Goal: Communication & Community: Participate in discussion

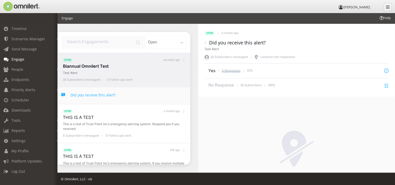
click at [229, 71] on p "2 Responses" at bounding box center [231, 70] width 19 height 4
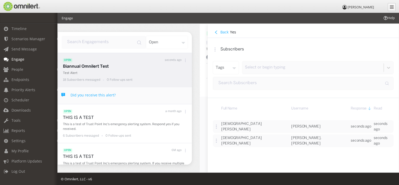
click at [223, 30] on h4 "Back" at bounding box center [225, 32] width 8 height 5
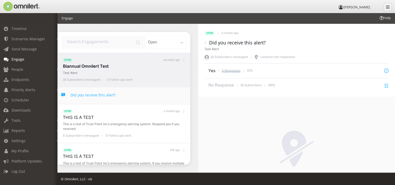
click at [234, 70] on p "2 Responses" at bounding box center [231, 70] width 19 height 4
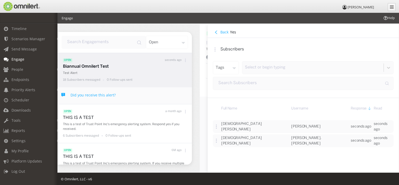
click at [224, 32] on h4 "Back" at bounding box center [225, 32] width 8 height 5
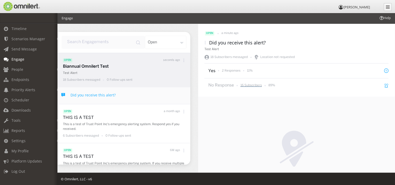
click at [260, 84] on p "16 Subscribers" at bounding box center [251, 85] width 21 height 4
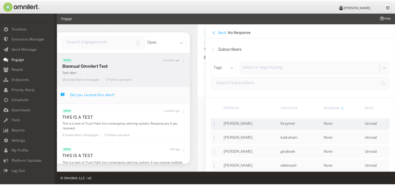
scroll to position [3, 0]
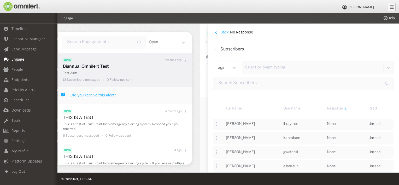
click at [222, 32] on h4 "Back" at bounding box center [225, 32] width 8 height 5
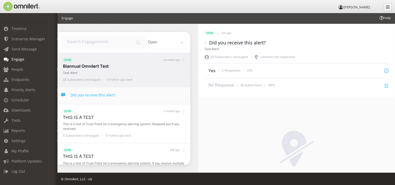
click at [244, 108] on div "Location not requested" at bounding box center [296, 156] width 197 height 119
click at [100, 96] on h4 "Did you receive this alert?" at bounding box center [93, 95] width 45 height 5
click at [107, 95] on h4 "Did you receive this alert?" at bounding box center [93, 95] width 45 height 5
click at [64, 94] on icon at bounding box center [63, 95] width 4 height 4
click at [28, 47] on span "Send Message" at bounding box center [24, 49] width 25 height 5
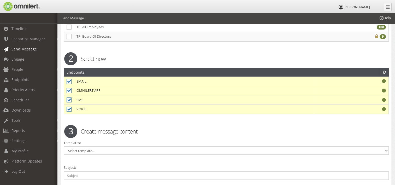
scroll to position [131, 0]
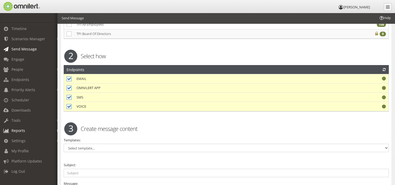
click at [21, 128] on link "Reports" at bounding box center [31, 130] width 62 height 10
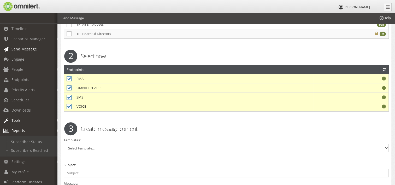
click at [18, 121] on span "Tools" at bounding box center [16, 120] width 9 height 5
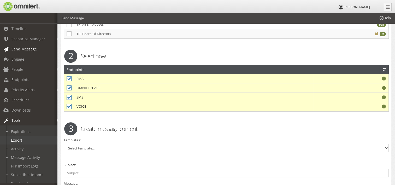
scroll to position [62, 0]
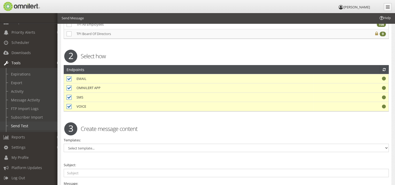
click at [23, 122] on link "Send Test" at bounding box center [31, 126] width 62 height 9
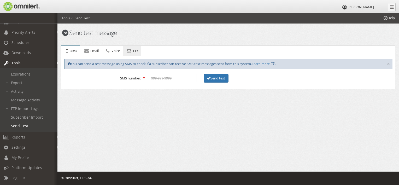
click at [126, 50] on link "TTY" at bounding box center [132, 51] width 18 height 10
click at [75, 50] on span "SMS" at bounding box center [74, 50] width 7 height 5
click at [167, 81] on input "tel" at bounding box center [172, 78] width 49 height 8
type input "6127607816"
click at [217, 79] on button "Send test" at bounding box center [216, 78] width 25 height 9
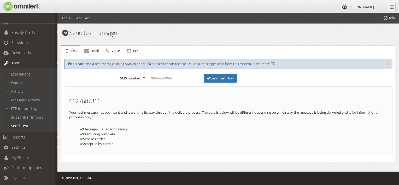
click at [297, 37] on div "Send test message" at bounding box center [228, 34] width 341 height 17
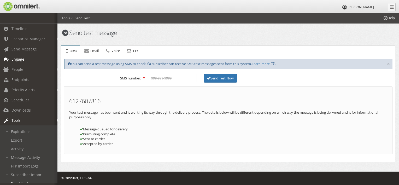
click at [29, 60] on link "Engage" at bounding box center [31, 59] width 62 height 10
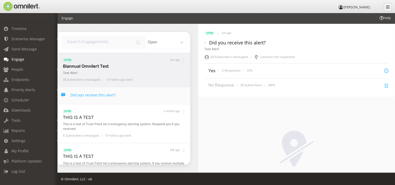
click at [182, 60] on icon at bounding box center [184, 61] width 4 height 4
click at [231, 127] on div "Location not requested" at bounding box center [296, 156] width 197 height 119
click at [235, 71] on p "2 Responses" at bounding box center [231, 70] width 19 height 4
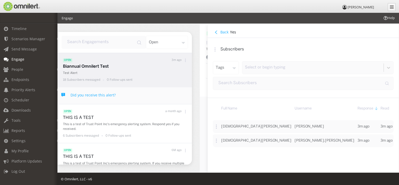
click at [225, 33] on h4 "Back" at bounding box center [225, 32] width 8 height 5
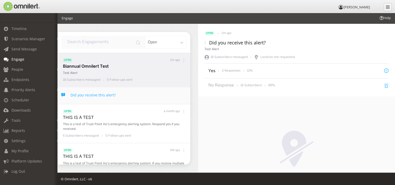
click at [214, 71] on p "Yes" at bounding box center [212, 71] width 7 height 6
click at [246, 87] on p "16 Subscribers" at bounding box center [251, 85] width 21 height 4
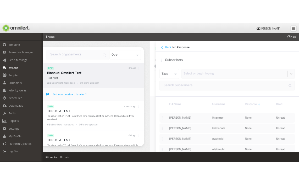
scroll to position [3, 0]
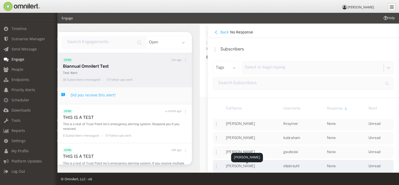
click at [245, 166] on span "[PERSON_NAME]" at bounding box center [240, 166] width 29 height 3
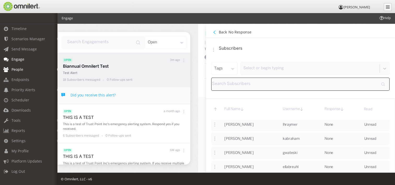
click at [16, 67] on span "People" at bounding box center [18, 69] width 12 height 5
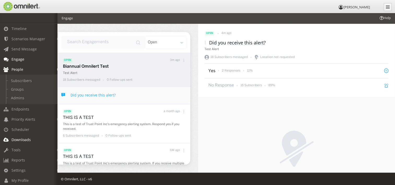
click at [24, 136] on link "Downloads" at bounding box center [31, 140] width 62 height 10
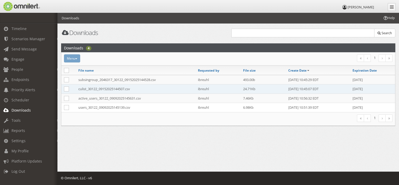
click at [95, 87] on td "culist_30122_09152025144507.csv" at bounding box center [136, 88] width 120 height 9
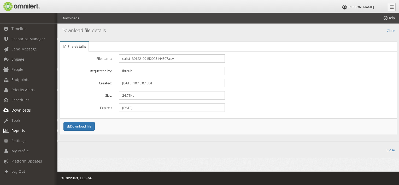
click at [21, 131] on span "Reports" at bounding box center [19, 130] width 14 height 5
click at [20, 123] on span "Tools" at bounding box center [16, 120] width 9 height 5
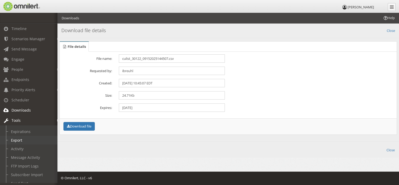
click at [22, 140] on link "Export" at bounding box center [31, 140] width 62 height 9
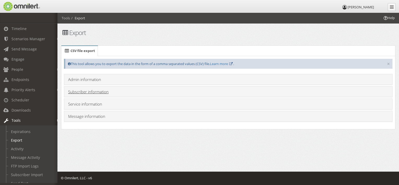
click at [94, 89] on link "Subscriber information" at bounding box center [88, 91] width 41 height 5
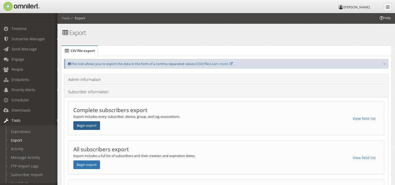
click at [92, 124] on button "Begin export" at bounding box center [86, 125] width 27 height 9
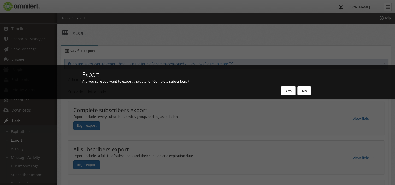
click at [289, 90] on button "Yes" at bounding box center [288, 90] width 15 height 9
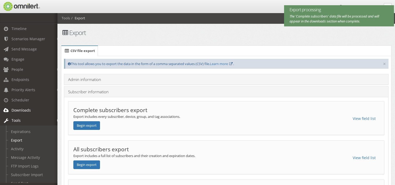
click at [12, 111] on span "Downloads" at bounding box center [21, 110] width 19 height 5
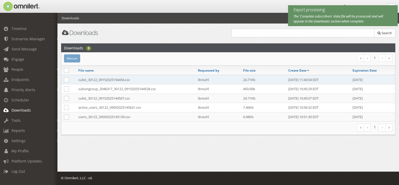
click at [100, 80] on td "culist_30122_09152025154454.csv" at bounding box center [136, 79] width 120 height 9
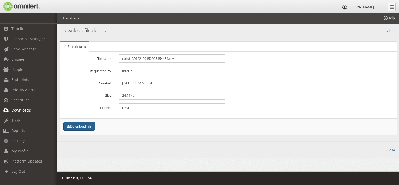
click at [82, 127] on button "Download file" at bounding box center [79, 126] width 31 height 9
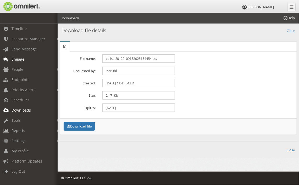
click at [21, 61] on span "Engage" at bounding box center [18, 59] width 13 height 5
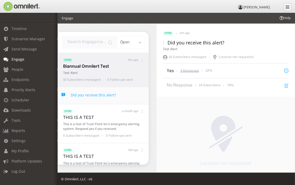
click at [193, 71] on p "4 Responses" at bounding box center [189, 70] width 19 height 4
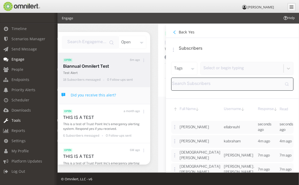
click at [31, 123] on link "Tools" at bounding box center [31, 120] width 62 height 10
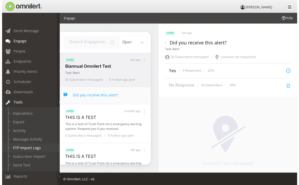
scroll to position [26, 0]
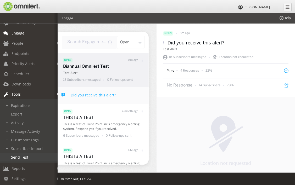
click at [16, 159] on link "Send Test" at bounding box center [31, 157] width 62 height 9
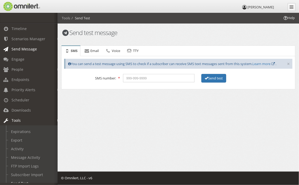
click at [35, 48] on span "Send Message" at bounding box center [24, 49] width 25 height 5
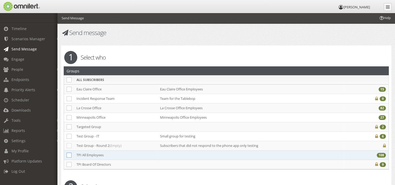
click at [69, 153] on icon at bounding box center [69, 155] width 5 height 5
checkbox input "true"
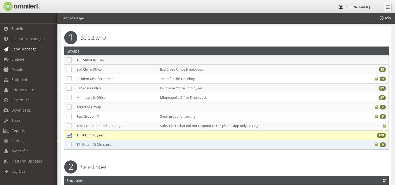
scroll to position [52, 0]
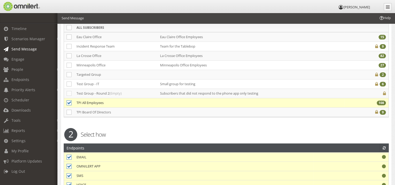
click at [179, 125] on div "2 Select how Endpoints EMAIL" at bounding box center [226, 161] width 332 height 73
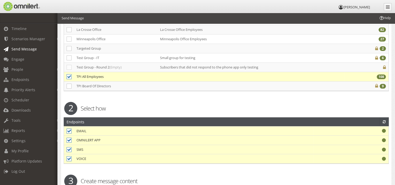
click at [70, 130] on icon at bounding box center [69, 131] width 5 height 5
checkbox input "false"
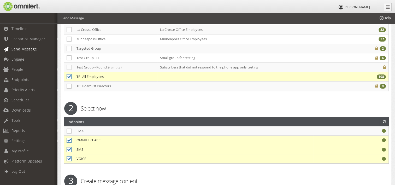
click at [69, 147] on icon at bounding box center [69, 149] width 5 height 5
checkbox input "false"
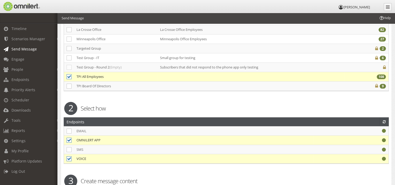
click at [69, 156] on icon at bounding box center [69, 158] width 5 height 5
checkbox input "false"
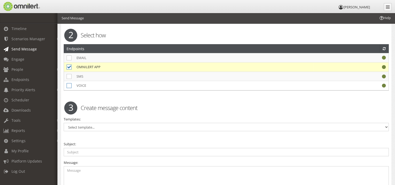
scroll to position [157, 0]
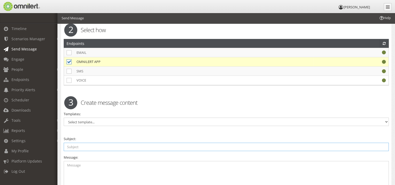
click at [92, 143] on input "text" at bounding box center [226, 147] width 325 height 8
click at [94, 165] on textarea at bounding box center [226, 182] width 325 height 43
click at [103, 144] on input "All Employees Test" at bounding box center [226, 147] width 325 height 8
type input "All Employees Test Alert"
click at [108, 136] on div "Subject: All Employees Test Alert" at bounding box center [226, 143] width 325 height 15
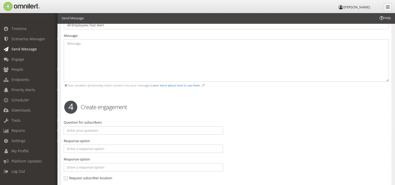
scroll to position [288, 0]
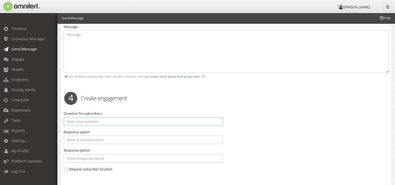
click at [97, 121] on input "text" at bounding box center [143, 121] width 159 height 8
type input "Did you receive this alert?"
click at [111, 139] on input "text" at bounding box center [143, 140] width 159 height 8
type input "Yes"
click at [178, 100] on div "4 Create engagement" at bounding box center [226, 98] width 332 height 18
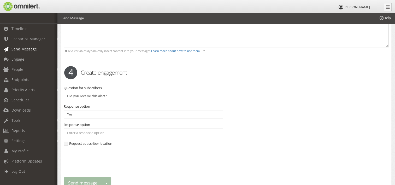
scroll to position [314, 0]
click at [99, 92] on input "Did you receive this alert?" at bounding box center [143, 95] width 159 height 8
type input "Did you receive this test alert?"
click at [231, 104] on div "Question for subscribers Did you receive this test alert? Response option Yes R…" at bounding box center [226, 118] width 332 height 66
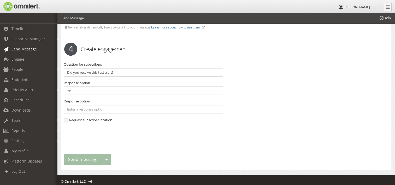
scroll to position [337, 0]
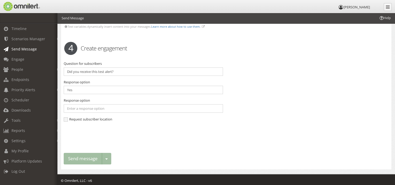
click at [79, 156] on div "Send message Toggle dropdown Schedule delivery Save as action Save as template" at bounding box center [88, 159] width 48 height 12
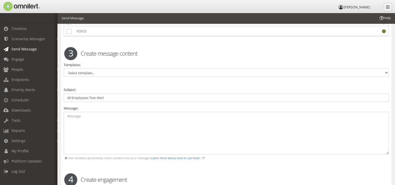
scroll to position [207, 0]
click at [97, 95] on input "All Employees Test Alert" at bounding box center [226, 97] width 325 height 8
type input "All Employees Alert"
click at [100, 115] on textarea at bounding box center [226, 132] width 325 height 43
type textarea "Testing"
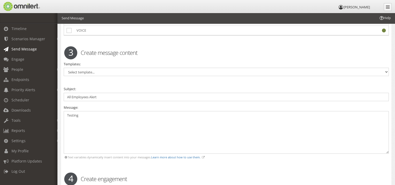
click at [131, 167] on div "Warning. Warning. 1 Select who Groups ALL SUBSCRIBERS You have selected to send…" at bounding box center [226, 69] width 331 height 461
click at [90, 95] on input "All Employees Alert" at bounding box center [226, 97] width 325 height 8
type input "All Employees Test Alert"
click at [147, 170] on div "4 Create engagement" at bounding box center [226, 179] width 332 height 18
click at [90, 116] on textarea "Testing" at bounding box center [226, 132] width 325 height 43
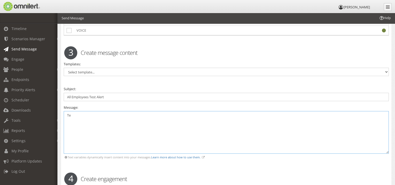
type textarea "T"
click at [159, 170] on div "4 Create engagement" at bounding box center [226, 179] width 332 height 18
click at [121, 114] on textarea "Please reply to this alert" at bounding box center [226, 132] width 325 height 43
type textarea "Please reply to this alert..."
click at [147, 175] on h2 "Create engagement" at bounding box center [226, 179] width 332 height 8
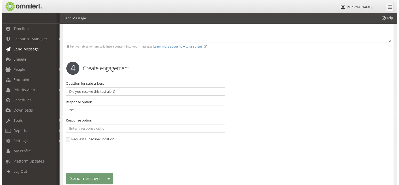
scroll to position [337, 0]
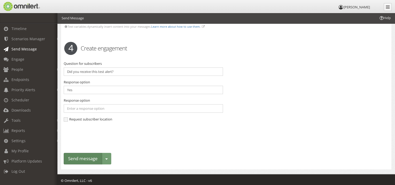
click at [83, 155] on button "Send message" at bounding box center [83, 159] width 38 height 12
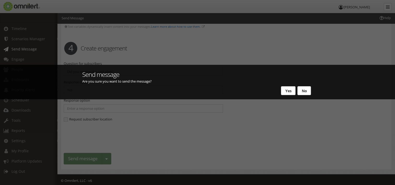
click at [286, 90] on button "Yes" at bounding box center [288, 90] width 15 height 9
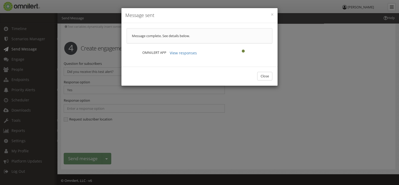
scroll to position [0, 0]
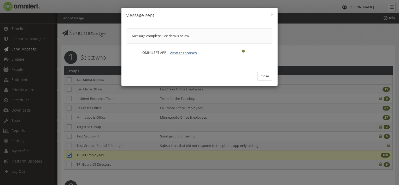
click at [188, 52] on button "View responses" at bounding box center [184, 53] width 34 height 9
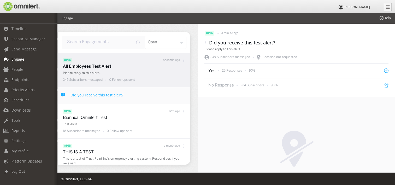
click at [230, 72] on p "25 Responses" at bounding box center [232, 70] width 20 height 4
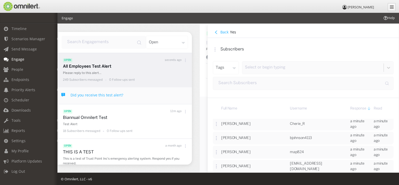
scroll to position [38, 0]
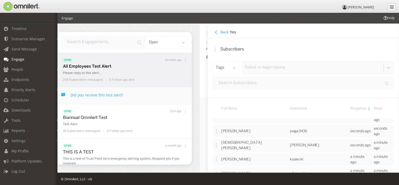
click at [222, 31] on h4 "Back" at bounding box center [225, 32] width 8 height 5
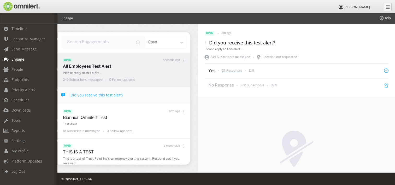
click at [229, 70] on p "27 Responses" at bounding box center [232, 70] width 20 height 4
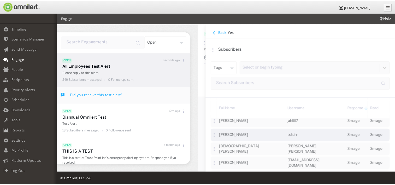
scroll to position [299, 0]
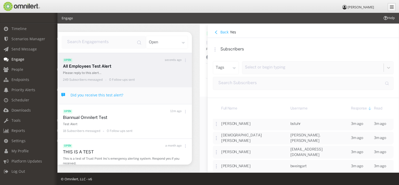
click at [221, 32] on h4 "Back" at bounding box center [225, 32] width 8 height 5
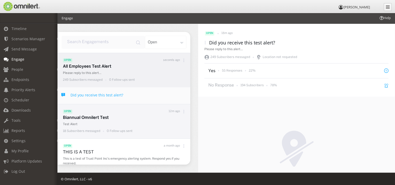
click at [101, 119] on p "Biannual Omnilert Test" at bounding box center [125, 118] width 125 height 6
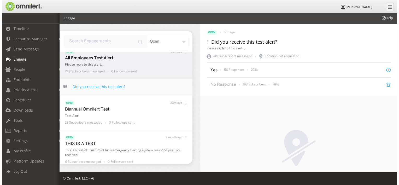
scroll to position [0, 0]
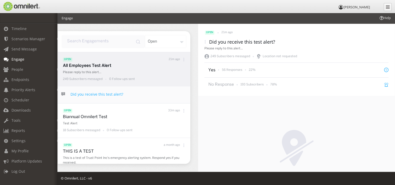
click at [101, 66] on p "All Employees Test Alert" at bounding box center [125, 66] width 125 height 6
click at [226, 69] on p "62 Responses" at bounding box center [232, 70] width 20 height 4
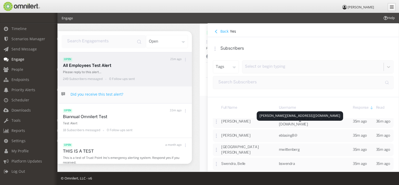
scroll to position [299, 0]
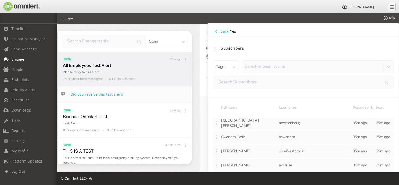
click at [215, 49] on icon at bounding box center [215, 49] width 4 height 4
click at [227, 70] on div "Refresh" at bounding box center [227, 70] width 38 height 11
click at [224, 32] on h4 "Back" at bounding box center [225, 31] width 8 height 5
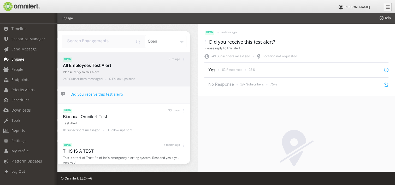
click at [286, 71] on li "Yes 62 Responses 25%" at bounding box center [297, 69] width 184 height 15
click at [238, 70] on p "62 Responses" at bounding box center [232, 70] width 20 height 4
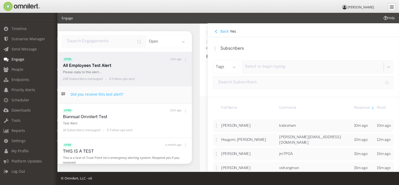
click at [220, 30] on button "Back" at bounding box center [221, 31] width 17 height 6
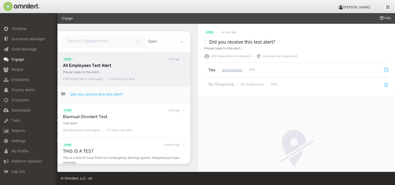
click at [234, 70] on p "62 Responses" at bounding box center [232, 70] width 20 height 4
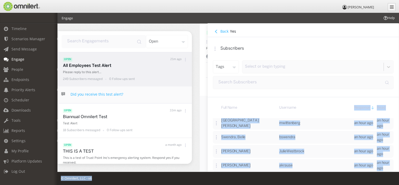
drag, startPoint x: 308, startPoint y: 115, endPoint x: 307, endPoint y: 177, distance: 62.5
click at [307, 177] on body "Isabella Breuhl Timeline Scenarios Manager Scenarios Actions Send Message Engag…" at bounding box center [199, 98] width 399 height 173
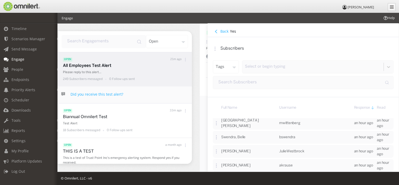
drag, startPoint x: 307, startPoint y: 177, endPoint x: 301, endPoint y: 108, distance: 70.1
click at [301, 108] on div "Username" at bounding box center [315, 107] width 72 height 5
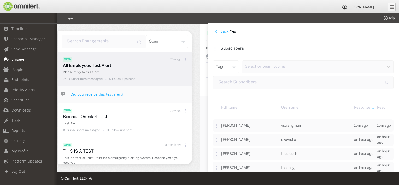
click at [225, 104] on th "Full Name" at bounding box center [249, 107] width 60 height 21
click at [242, 109] on div "Full Name" at bounding box center [249, 107] width 57 height 5
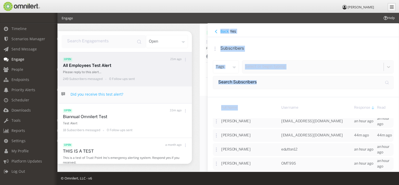
scroll to position [299, 0]
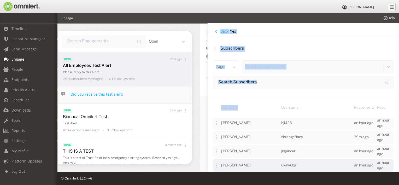
drag, startPoint x: 250, startPoint y: 114, endPoint x: 259, endPoint y: 167, distance: 54.3
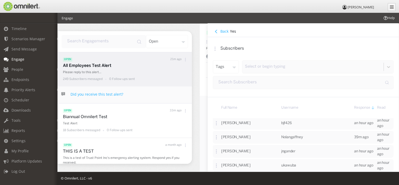
drag, startPoint x: 259, startPoint y: 167, endPoint x: 255, endPoint y: 100, distance: 67.6
click at [255, 100] on th "Full Name" at bounding box center [249, 107] width 60 height 21
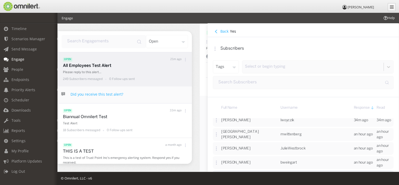
scroll to position [0, 0]
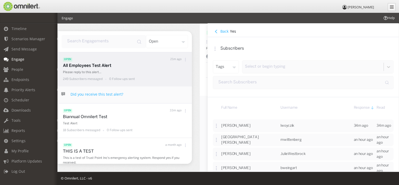
click at [224, 33] on h4 "Back" at bounding box center [225, 31] width 8 height 5
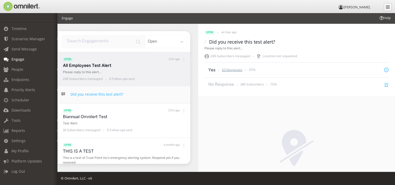
click at [228, 68] on p "63 Responses" at bounding box center [232, 70] width 20 height 4
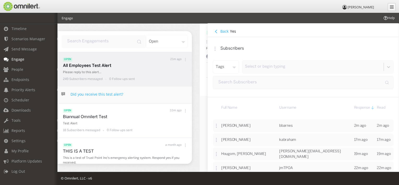
click at [373, 106] on icon at bounding box center [373, 107] width 0 height 3
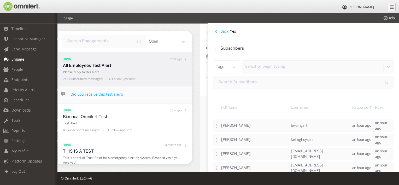
click at [353, 107] on span "Response" at bounding box center [361, 107] width 16 height 5
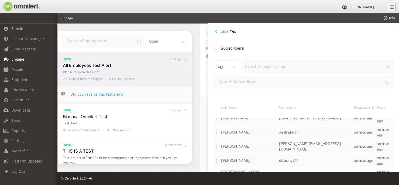
scroll to position [299, 0]
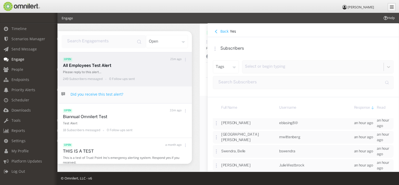
click at [221, 31] on h4 "Back" at bounding box center [225, 31] width 8 height 5
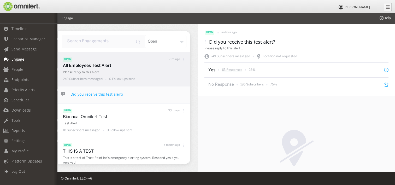
click at [231, 69] on p "63 Responses" at bounding box center [232, 70] width 20 height 4
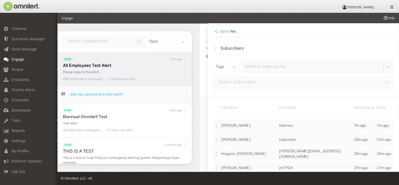
click at [267, 83] on input "input" at bounding box center [303, 82] width 181 height 13
type input "br"
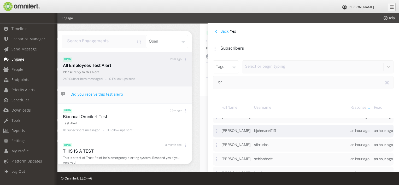
scroll to position [101, 0]
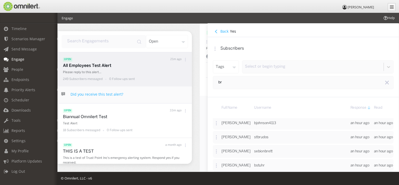
drag, startPoint x: 230, startPoint y: 83, endPoint x: 206, endPoint y: 78, distance: 24.8
click at [206, 78] on div "open an hour ago Did you receive this test alert? Please reply to this alert...…" at bounding box center [299, 97] width 199 height 148
type input "ni"
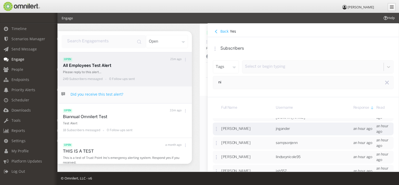
scroll to position [45, 0]
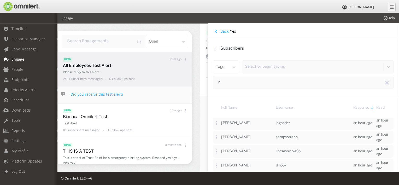
drag, startPoint x: 251, startPoint y: 82, endPoint x: 181, endPoint y: 80, distance: 70.1
click at [181, 80] on div "open open 21m ago All Employees Test Alert Please reply to this alert... 249 Su…" at bounding box center [228, 97] width 341 height 148
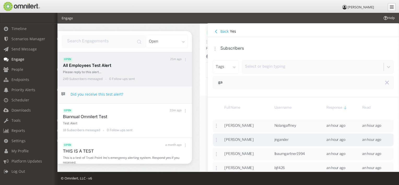
scroll to position [31, 0]
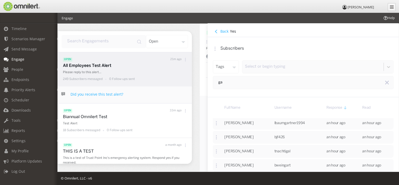
click at [238, 82] on input "ga" at bounding box center [303, 82] width 181 height 13
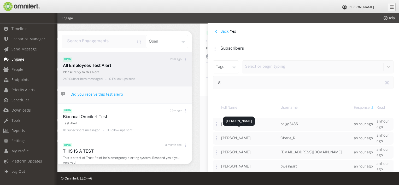
scroll to position [172, 0]
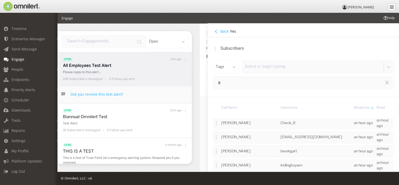
drag, startPoint x: 250, startPoint y: 83, endPoint x: 183, endPoint y: 84, distance: 66.4
click at [183, 84] on div "open open 21m ago All Employees Test Alert Please reply to this alert... 249 Su…" at bounding box center [228, 97] width 341 height 148
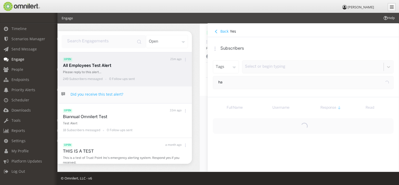
scroll to position [0, 0]
drag, startPoint x: 233, startPoint y: 85, endPoint x: 214, endPoint y: 83, distance: 18.9
click at [214, 83] on input "ha" at bounding box center [303, 82] width 181 height 13
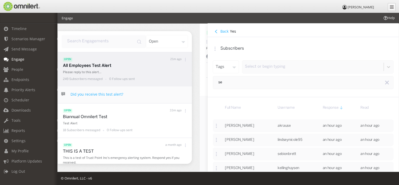
drag, startPoint x: 236, startPoint y: 82, endPoint x: 204, endPoint y: 81, distance: 31.9
click at [204, 81] on div "open an hour ago Did you receive this test alert? Please reply to this alert...…" at bounding box center [299, 97] width 199 height 148
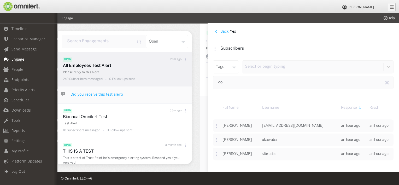
drag, startPoint x: 240, startPoint y: 83, endPoint x: 215, endPoint y: 80, distance: 25.0
click at [215, 80] on input "do" at bounding box center [303, 82] width 181 height 13
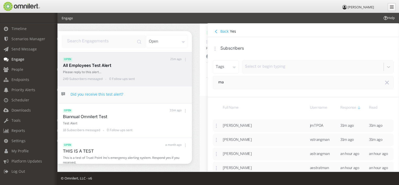
drag, startPoint x: 228, startPoint y: 82, endPoint x: 207, endPoint y: 77, distance: 21.6
click at [207, 77] on div "open an hour ago Did you receive this test alert? Please reply to this alert...…" at bounding box center [299, 97] width 199 height 148
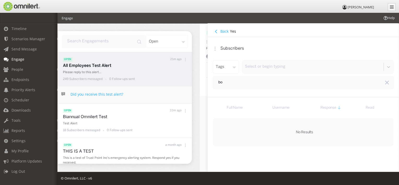
drag, startPoint x: 225, startPoint y: 83, endPoint x: 208, endPoint y: 81, distance: 16.5
click at [208, 81] on div "Subscribers tags Select or begin typing bo" at bounding box center [303, 67] width 191 height 60
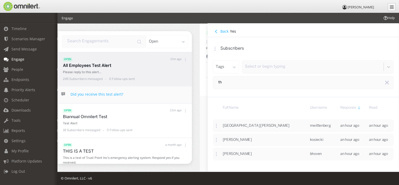
drag, startPoint x: 230, startPoint y: 84, endPoint x: 211, endPoint y: 81, distance: 18.8
click at [211, 81] on div "Subscribers tags Select or begin typing th" at bounding box center [303, 67] width 191 height 60
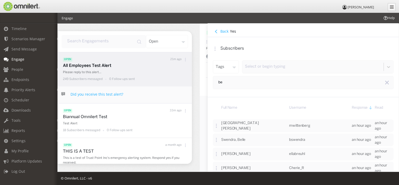
drag, startPoint x: 238, startPoint y: 84, endPoint x: 198, endPoint y: 88, distance: 40.7
click at [212, 83] on div "Subscribers tags Select or begin typing be" at bounding box center [303, 67] width 191 height 60
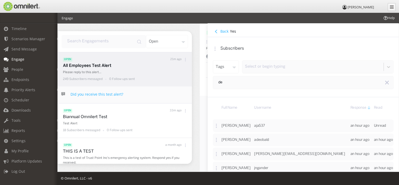
drag, startPoint x: 229, startPoint y: 84, endPoint x: 204, endPoint y: 79, distance: 25.6
click at [204, 79] on div "open an hour ago Did you receive this test alert? Please reply to this alert...…" at bounding box center [299, 97] width 199 height 148
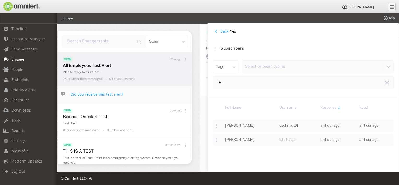
drag, startPoint x: 229, startPoint y: 83, endPoint x: 202, endPoint y: 83, distance: 26.7
click at [202, 83] on div "open an hour ago Did you receive this test alert? Please reply to this alert...…" at bounding box center [299, 97] width 199 height 148
drag, startPoint x: 240, startPoint y: 84, endPoint x: 205, endPoint y: 81, distance: 34.9
click at [205, 81] on div "open an hour ago Did you receive this test alert? Please reply to this alert...…" at bounding box center [299, 97] width 199 height 148
type input "jo"
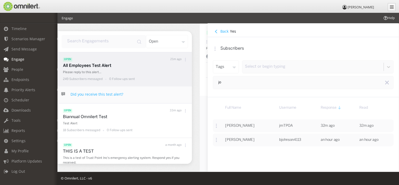
click at [201, 81] on div "open an hour ago Did you receive this test alert? Please reply to this alert...…" at bounding box center [299, 97] width 199 height 148
click at [220, 30] on button "Back" at bounding box center [221, 31] width 17 height 6
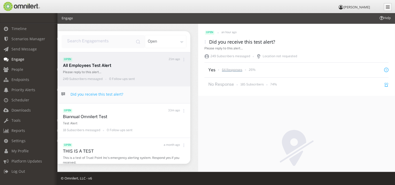
click at [232, 69] on p "64 Responses" at bounding box center [232, 70] width 20 height 4
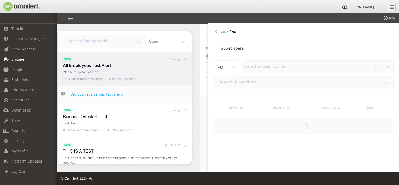
click at [273, 72] on div "Select or begin typing" at bounding box center [318, 67] width 151 height 13
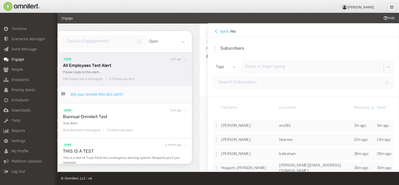
click at [238, 85] on input "input" at bounding box center [303, 82] width 181 height 13
type input "u"
type input "lu"
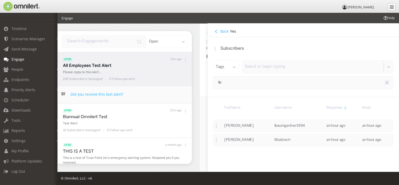
click at [223, 30] on h4 "Back" at bounding box center [225, 31] width 8 height 5
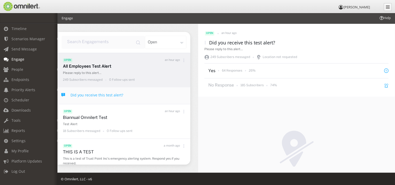
click at [230, 124] on div "Location not requested" at bounding box center [296, 156] width 197 height 119
click at [342, 50] on div "Please reply to this alert..." at bounding box center [297, 49] width 184 height 4
